Goal: Information Seeking & Learning: Learn about a topic

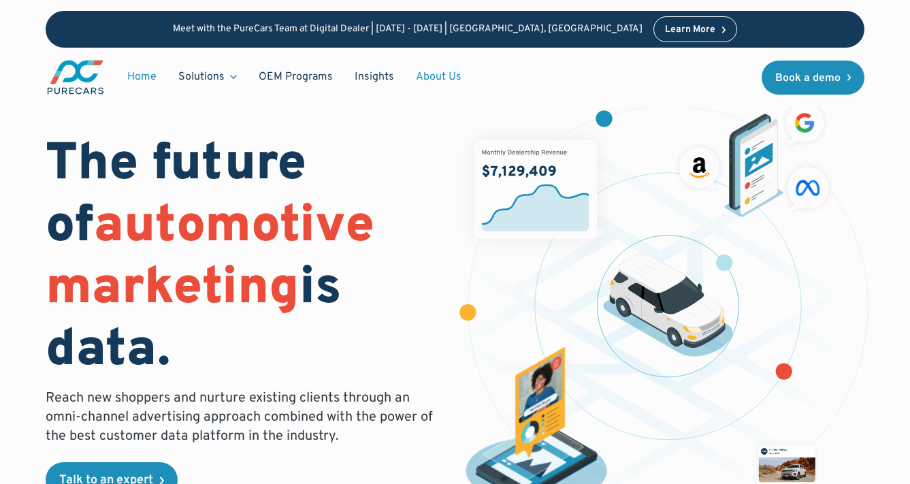
click at [440, 80] on link "About Us" at bounding box center [438, 77] width 67 height 26
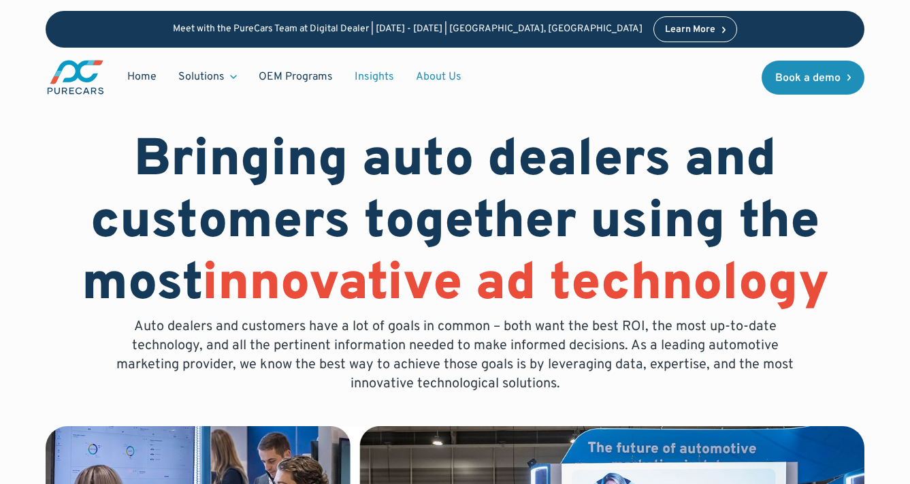
click at [375, 72] on link "Insights" at bounding box center [374, 77] width 61 height 26
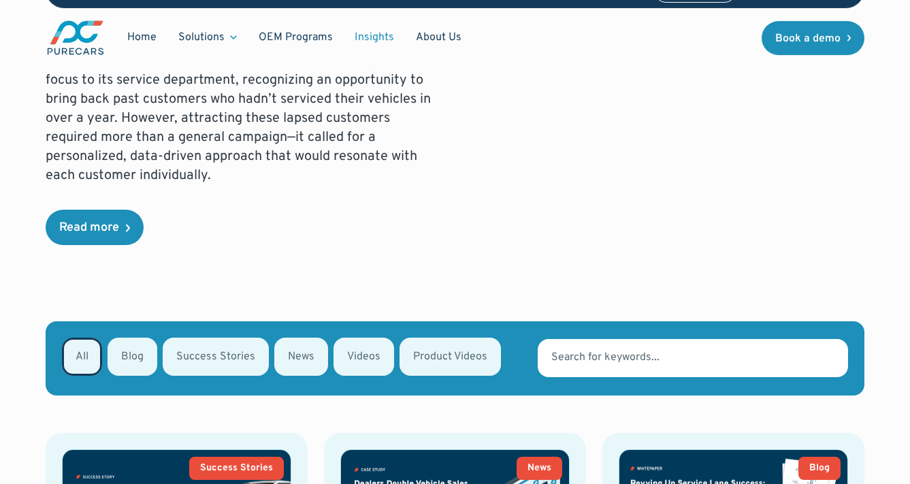
scroll to position [432, 0]
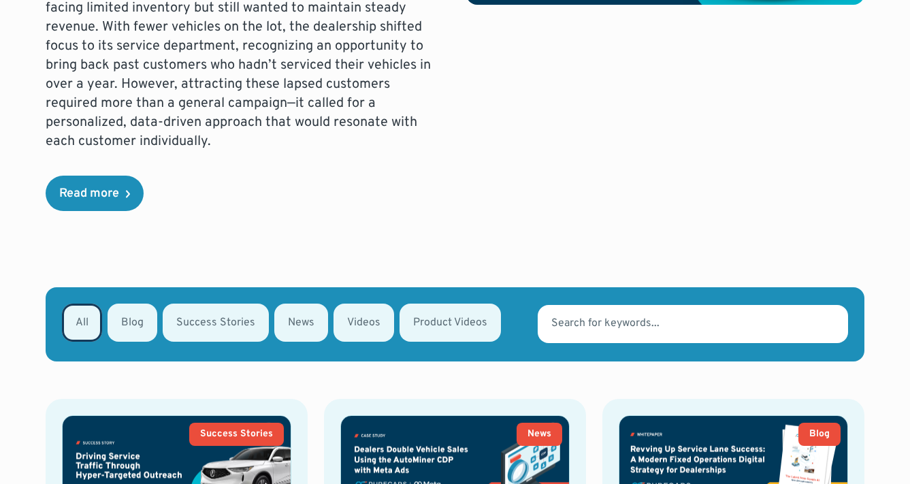
click at [289, 310] on div "Email Form" at bounding box center [301, 323] width 54 height 38
click at [289, 317] on input "News" at bounding box center [292, 321] width 9 height 9
radio input "true"
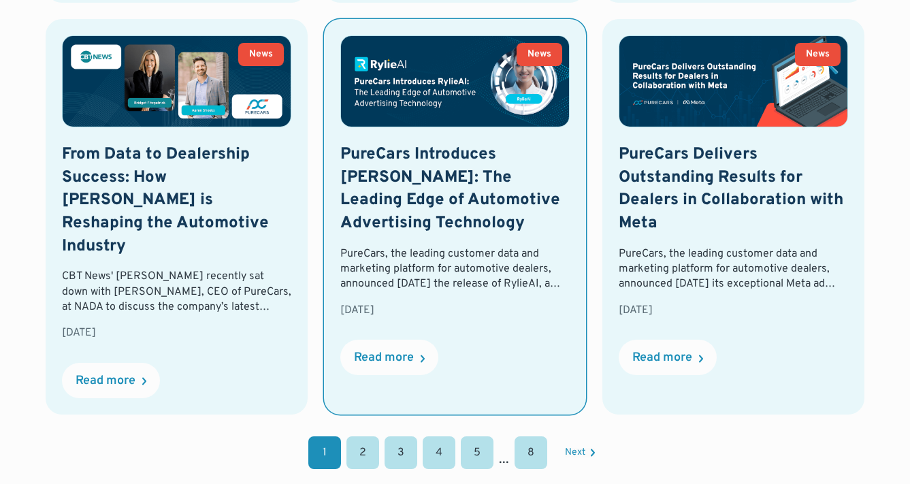
scroll to position [1655, 0]
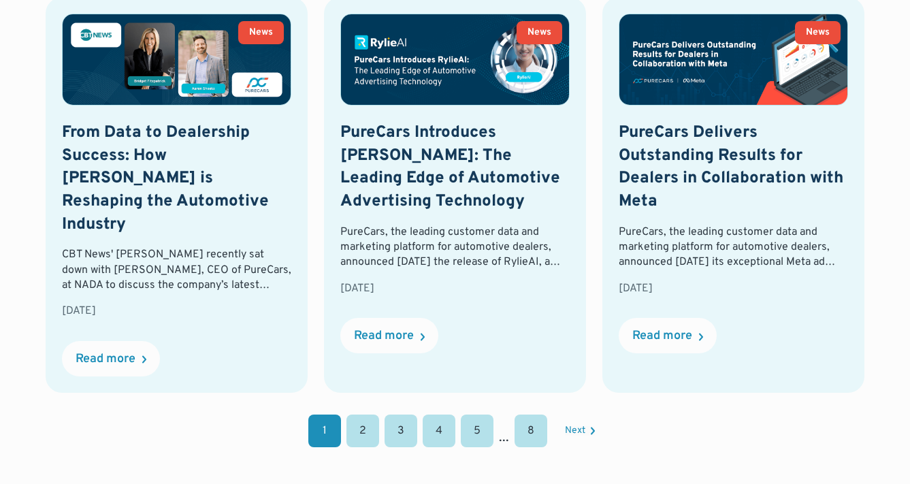
click at [364, 414] on link "2" at bounding box center [362, 430] width 33 height 33
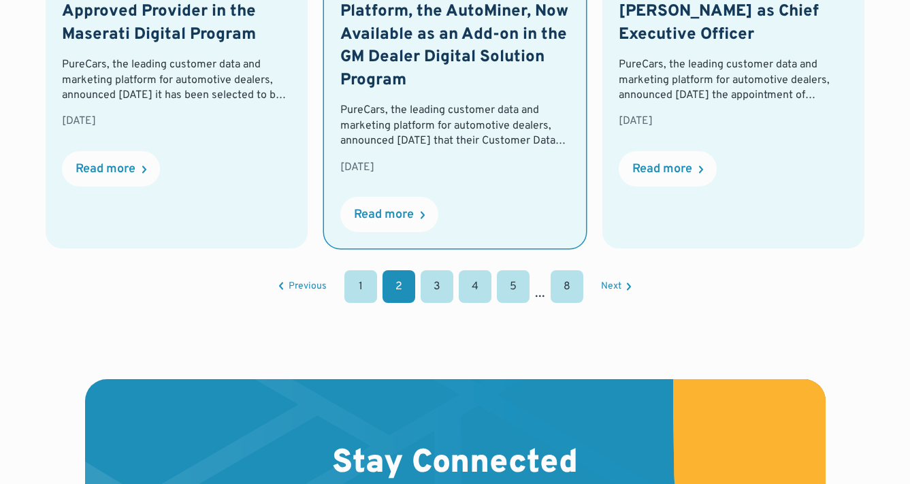
scroll to position [1763, 0]
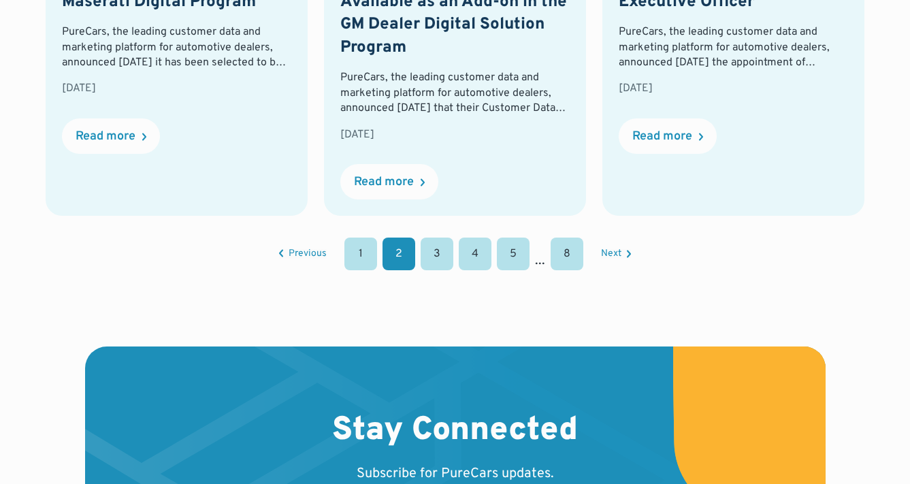
click at [436, 238] on link "3" at bounding box center [437, 254] width 33 height 33
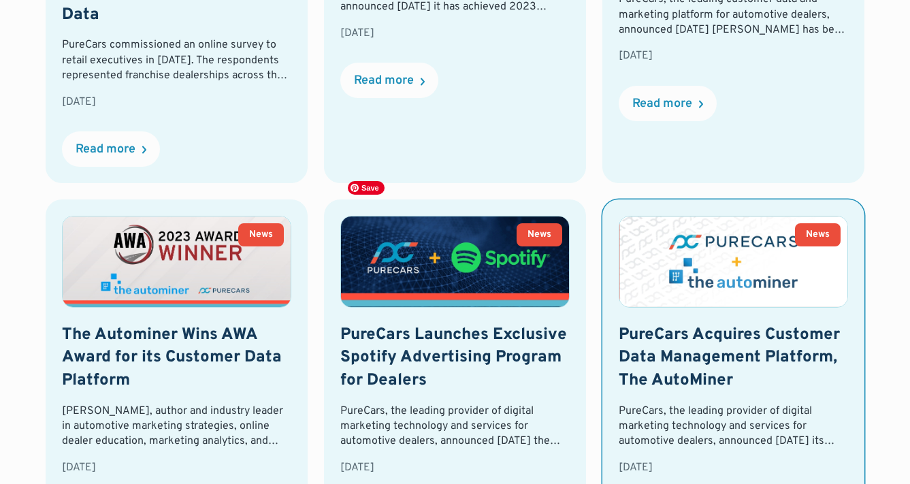
scroll to position [1048, 0]
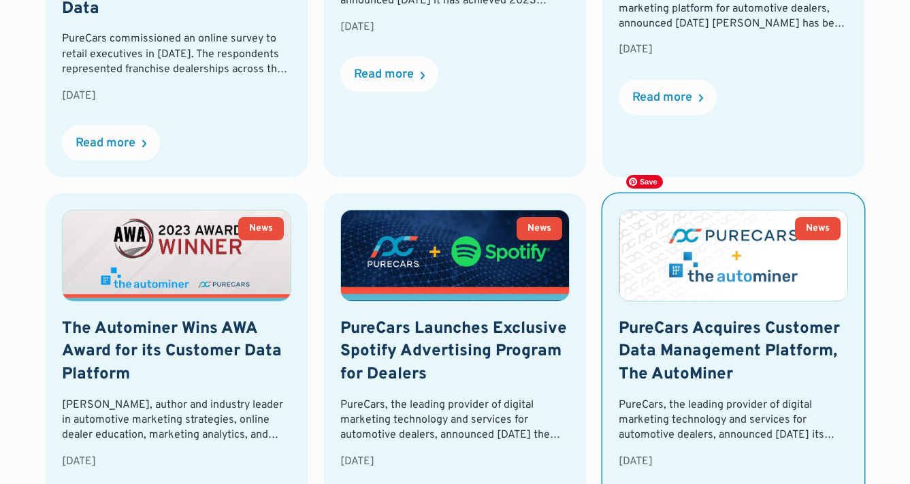
click at [767, 210] on img at bounding box center [733, 255] width 228 height 91
